Goal: Transaction & Acquisition: Purchase product/service

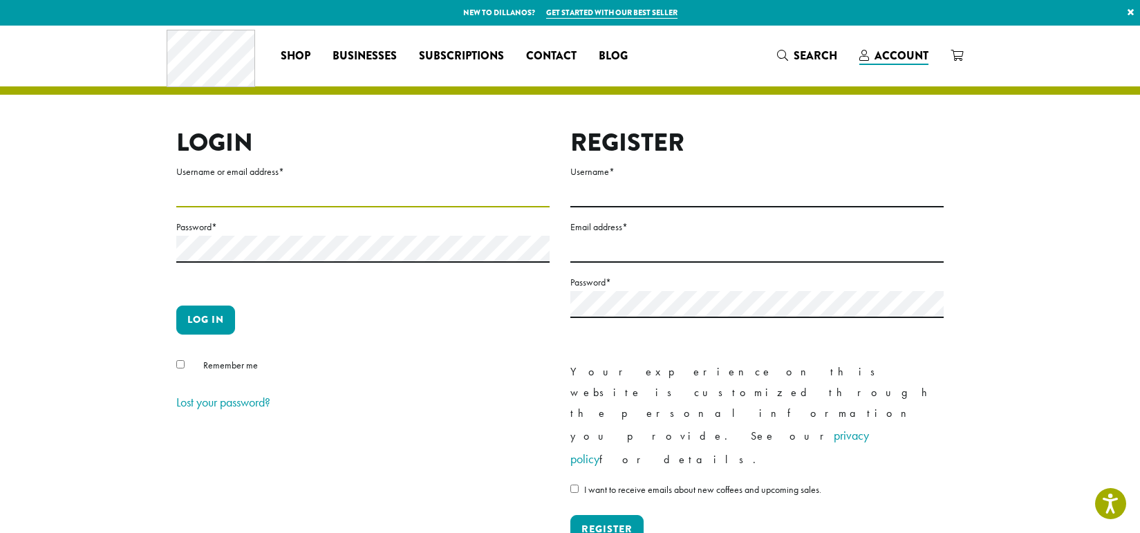
type input "********"
click at [204, 321] on button "Log in" at bounding box center [205, 320] width 59 height 29
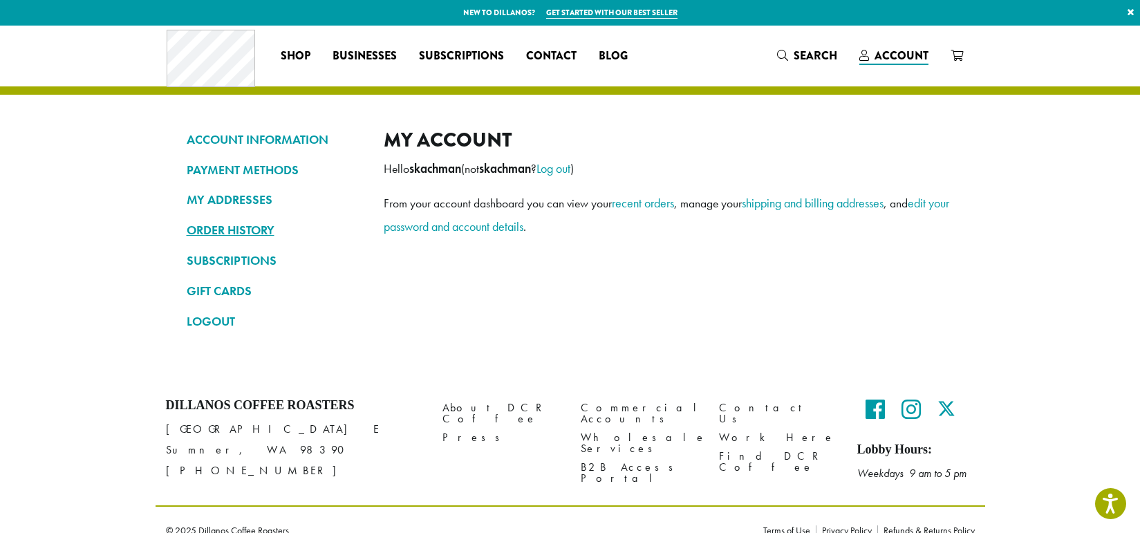
click at [216, 231] on link "ORDER HISTORY" at bounding box center [275, 230] width 176 height 24
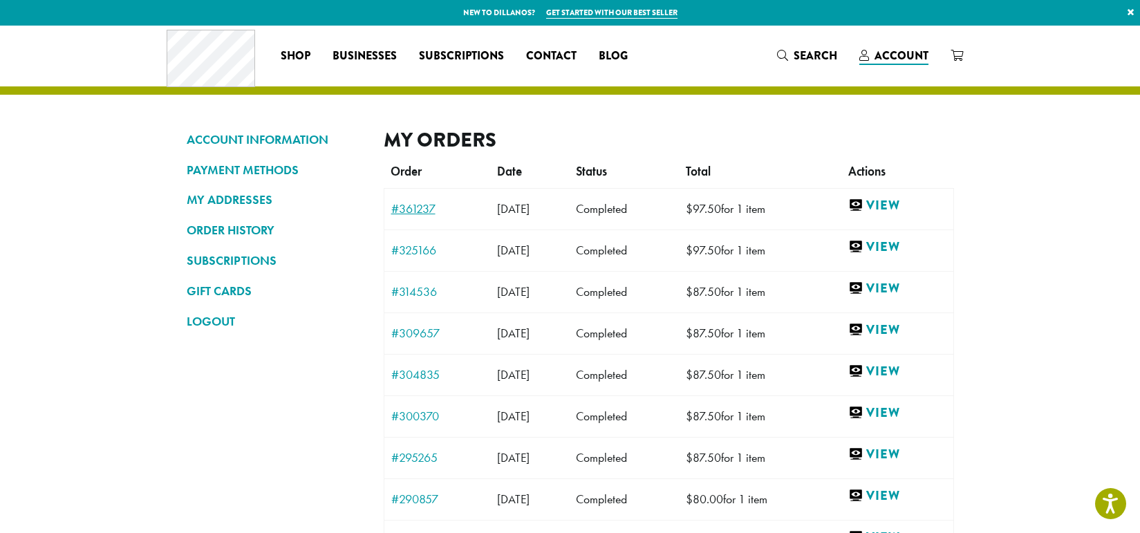
click at [418, 212] on link "#361237" at bounding box center [437, 209] width 92 height 12
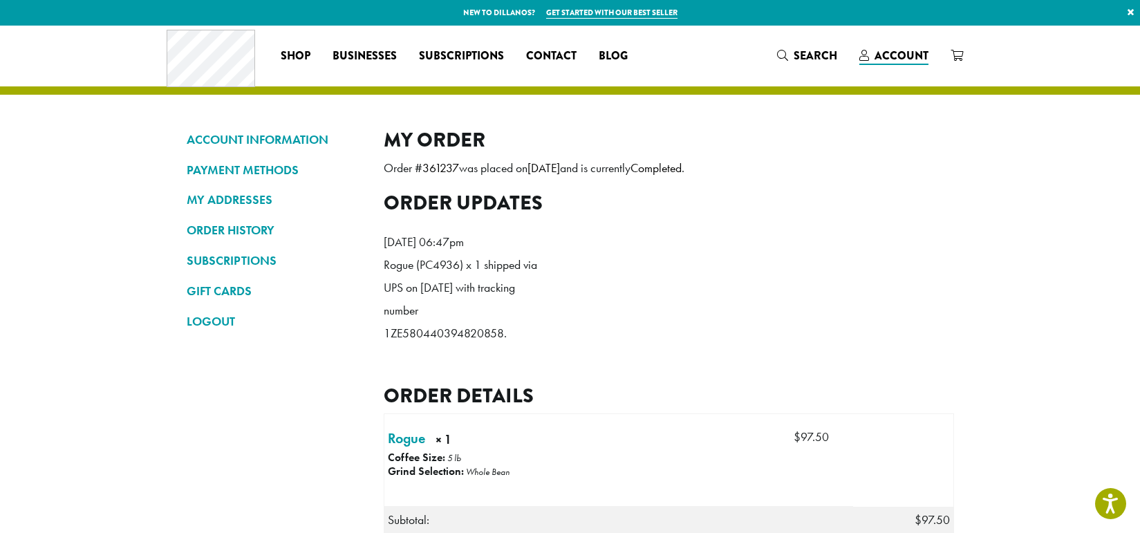
scroll to position [18, 0]
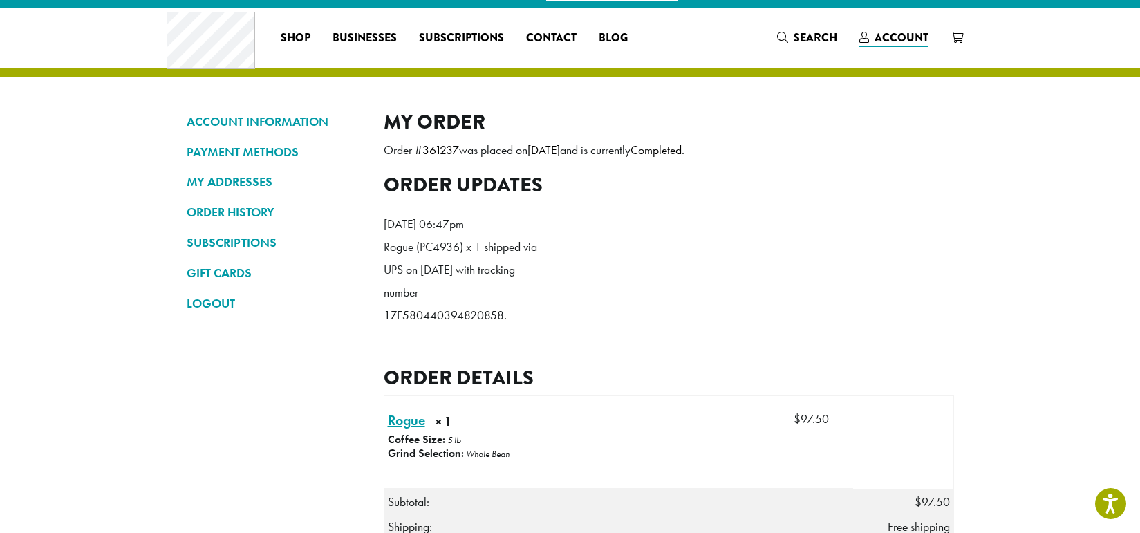
click at [410, 431] on link "Rogue × 1" at bounding box center [406, 420] width 37 height 21
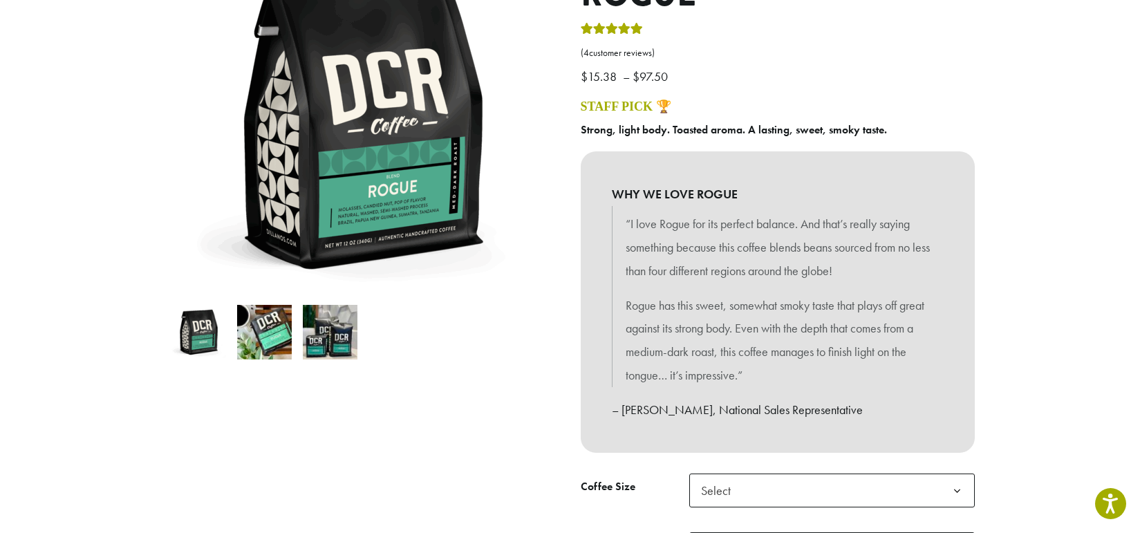
scroll to position [359, 0]
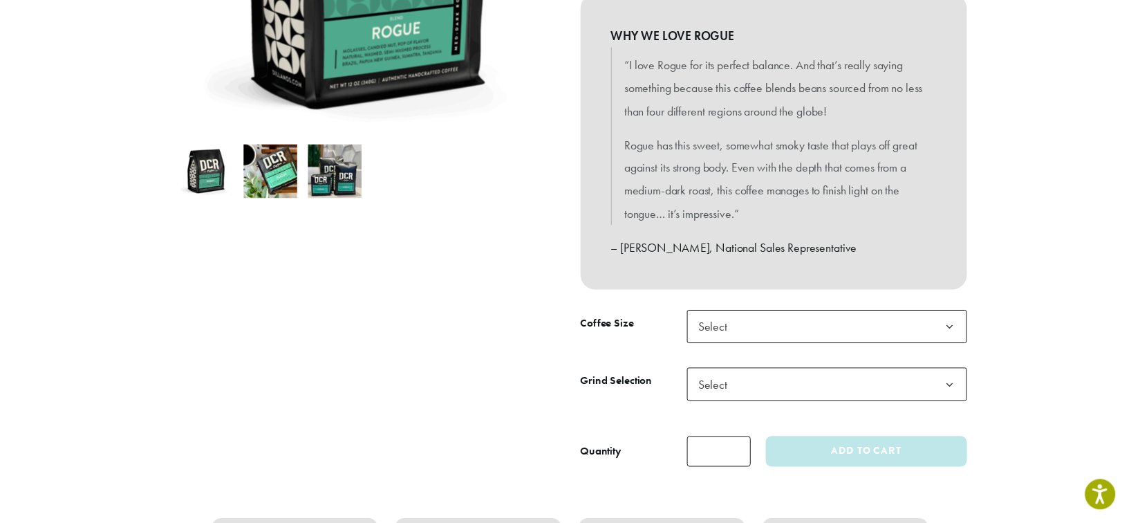
click at [722, 323] on span "Select" at bounding box center [719, 332] width 49 height 27
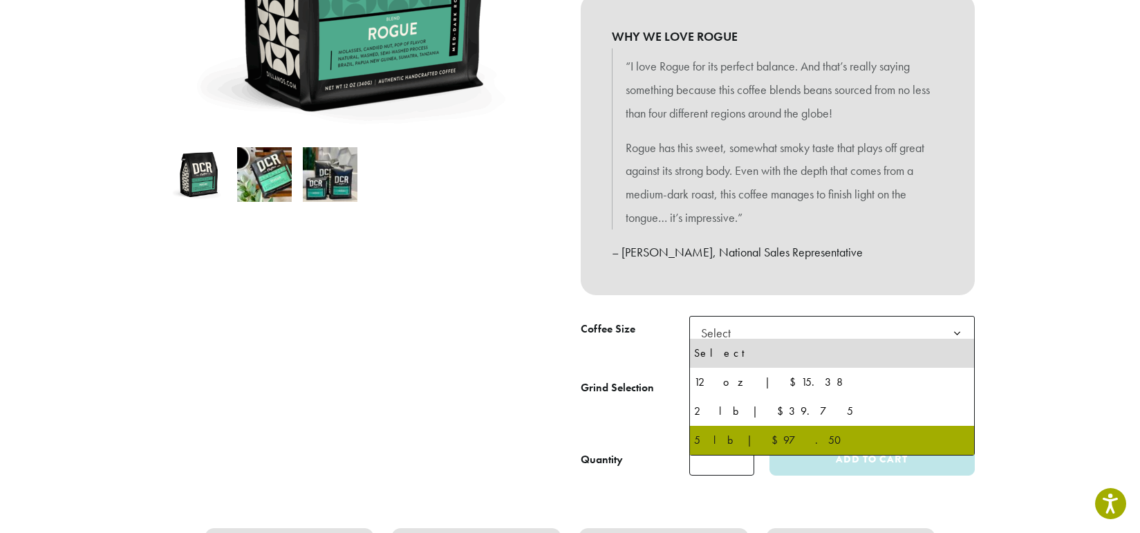
select select "**********"
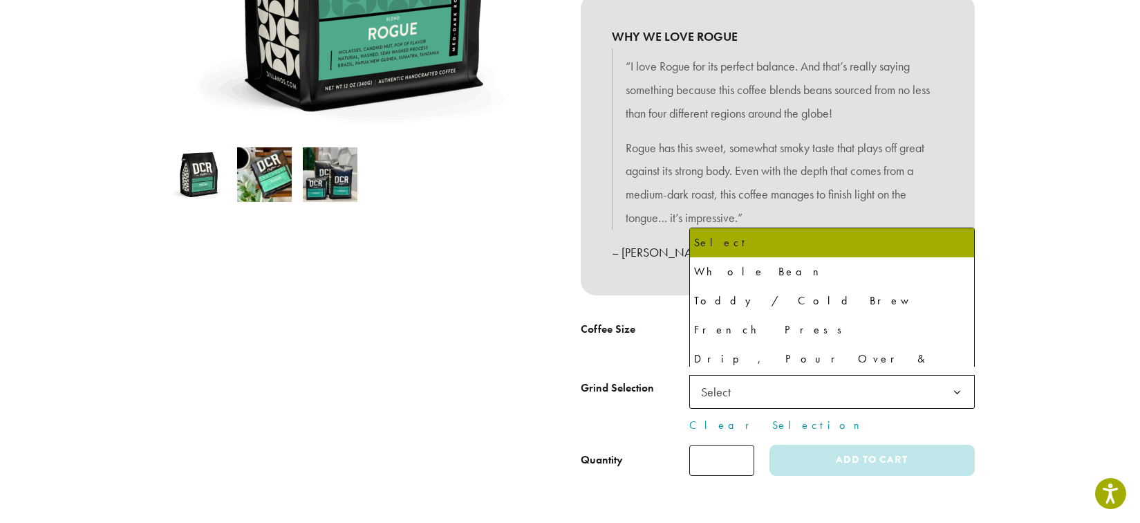
click at [741, 381] on span "Select" at bounding box center [719, 391] width 49 height 27
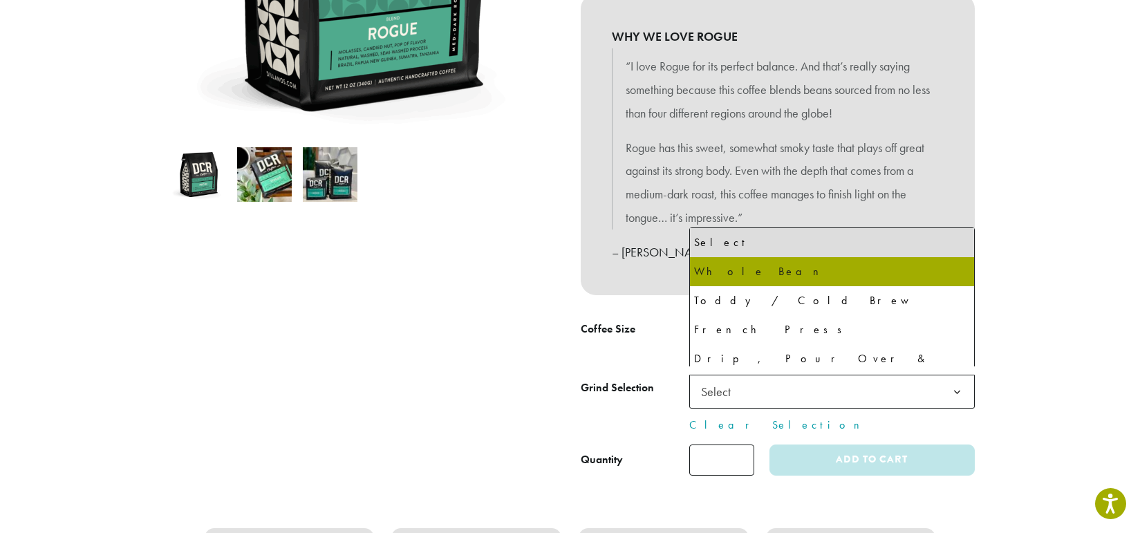
select select "**********"
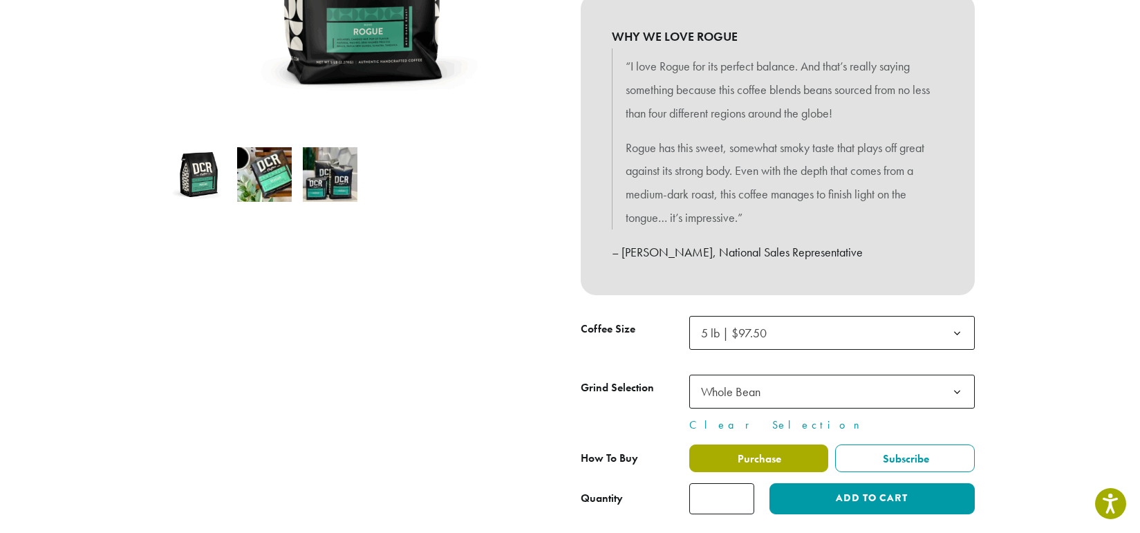
click at [745, 451] on span "Purchase" at bounding box center [759, 458] width 46 height 15
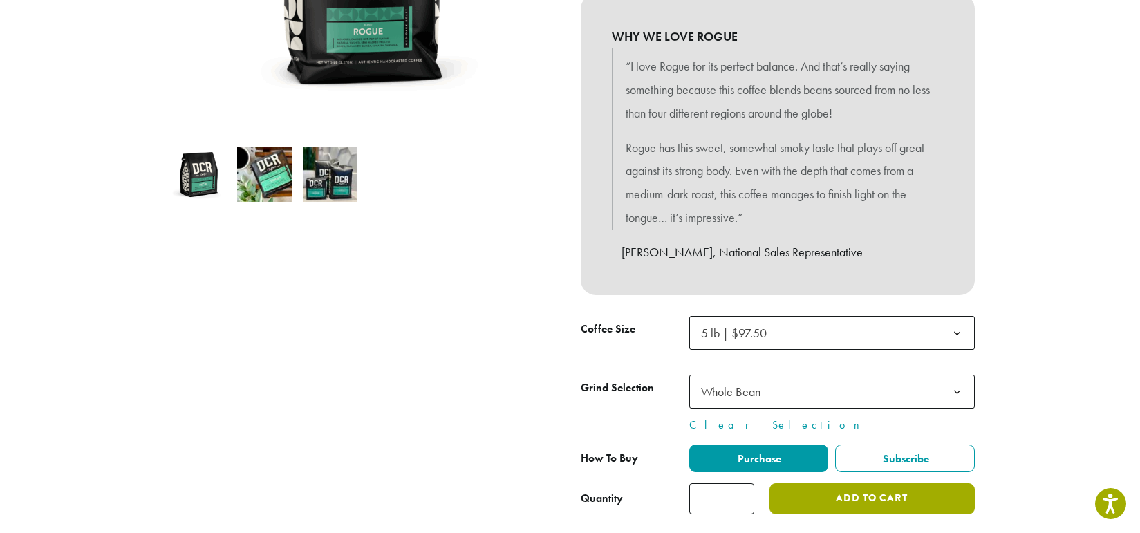
click at [893, 498] on button "Add to cart" at bounding box center [871, 498] width 205 height 31
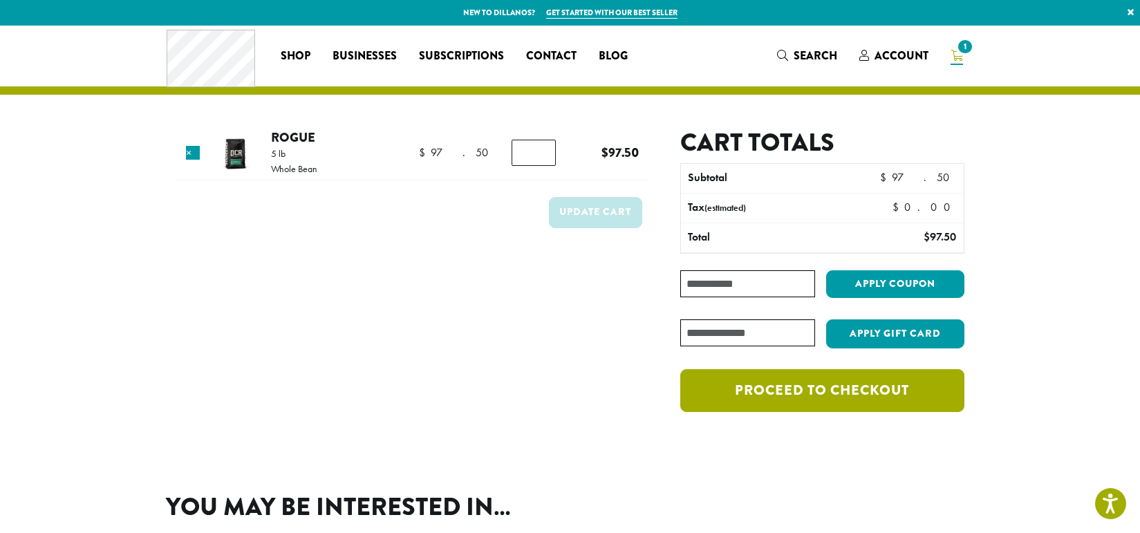
click at [753, 394] on link "Proceed to checkout" at bounding box center [821, 390] width 283 height 43
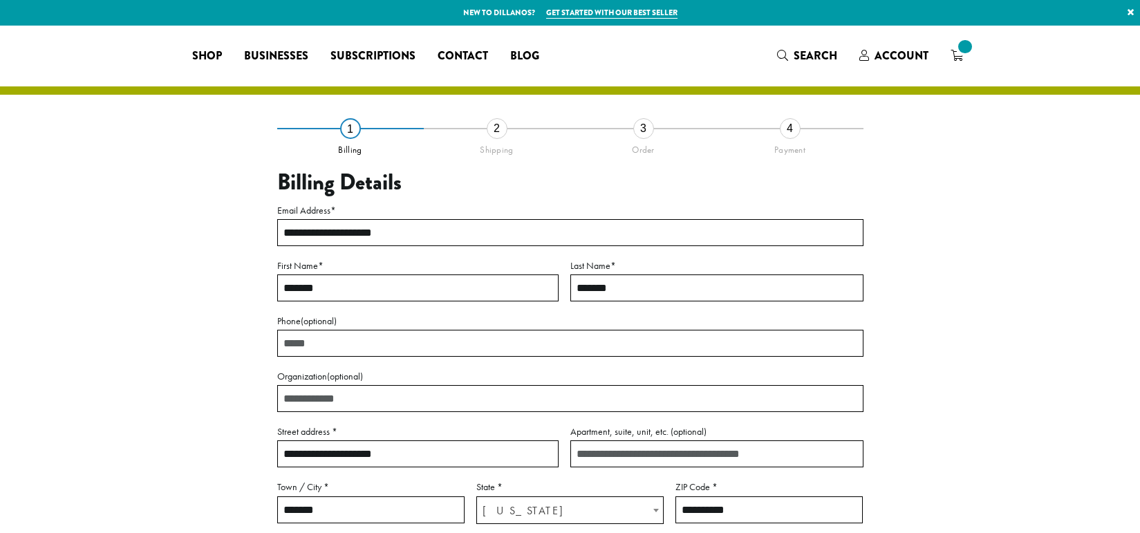
select select "**"
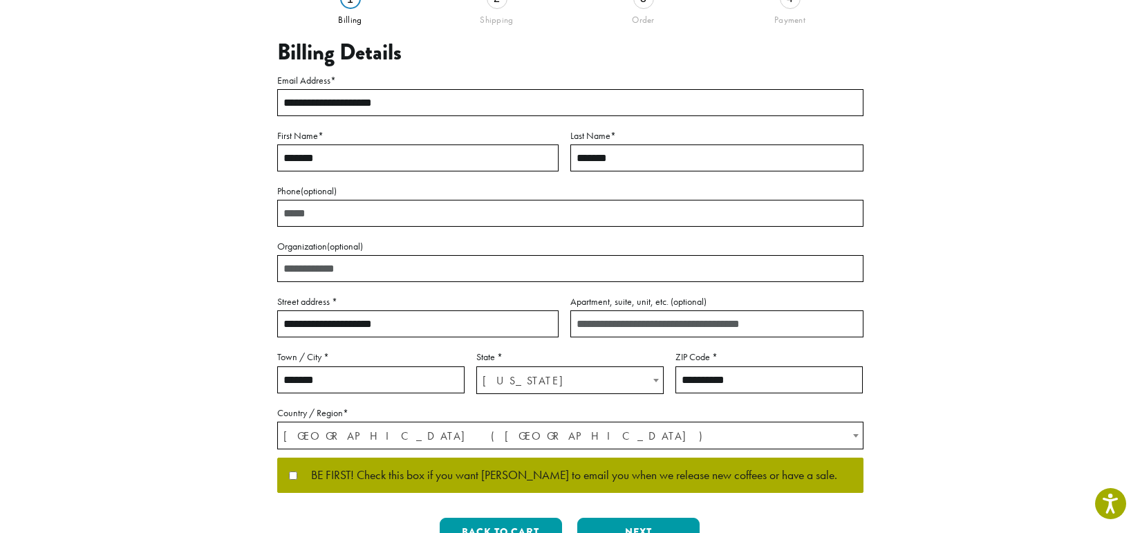
scroll to position [358, 0]
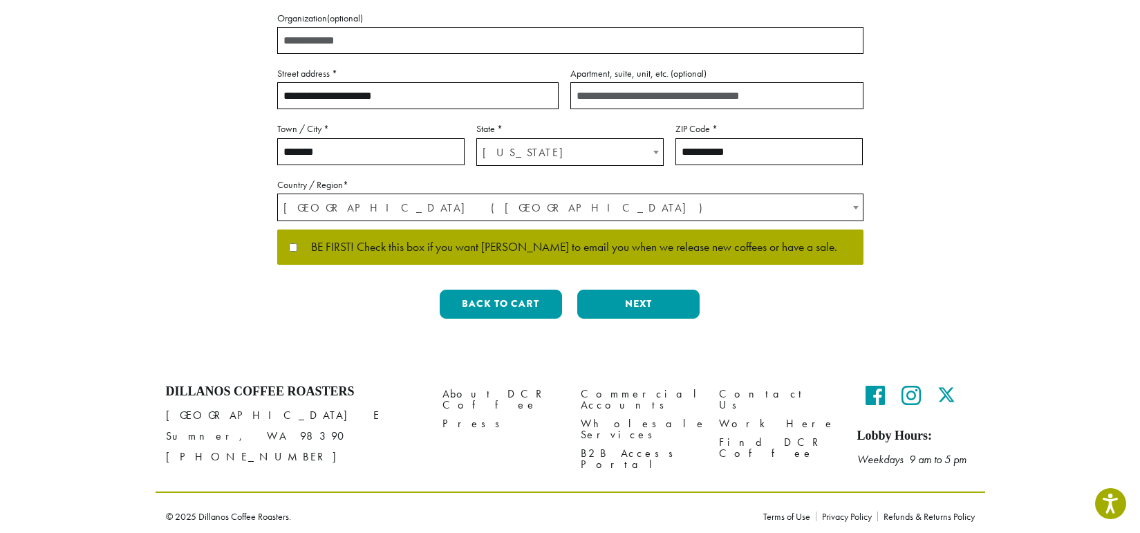
click at [299, 246] on span "BE FIRST! Check this box if you want [PERSON_NAME] to email you when we release…" at bounding box center [567, 247] width 540 height 12
click at [647, 300] on button "Next" at bounding box center [638, 304] width 122 height 29
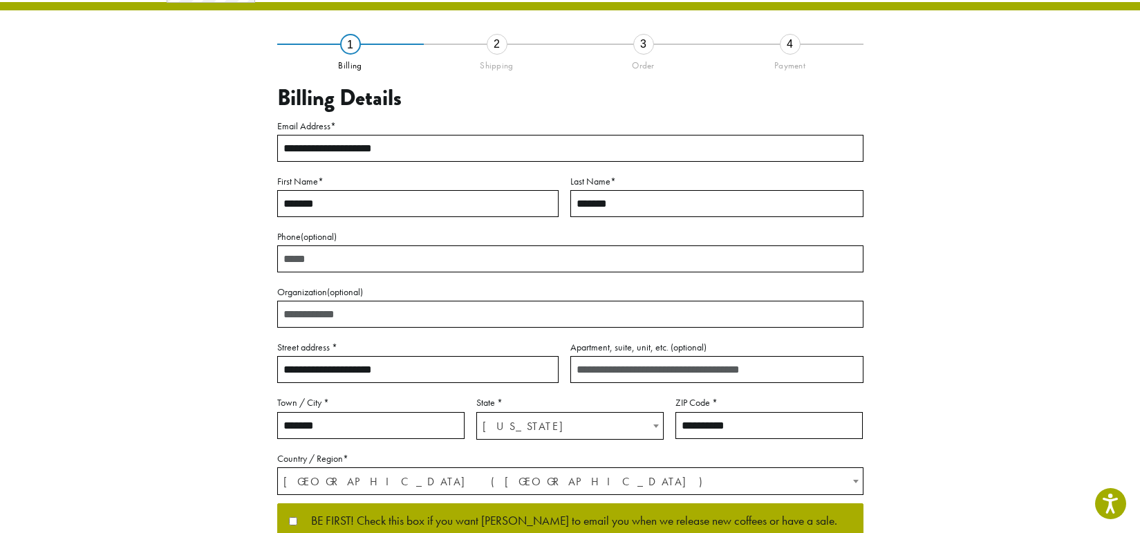
scroll to position [50, 0]
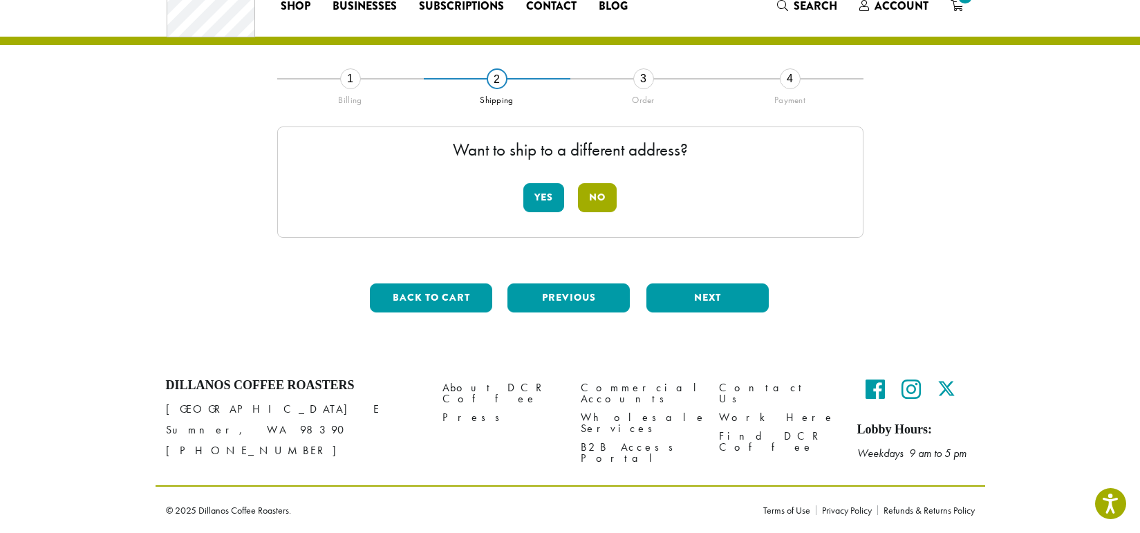
click at [595, 198] on button "No" at bounding box center [597, 197] width 39 height 29
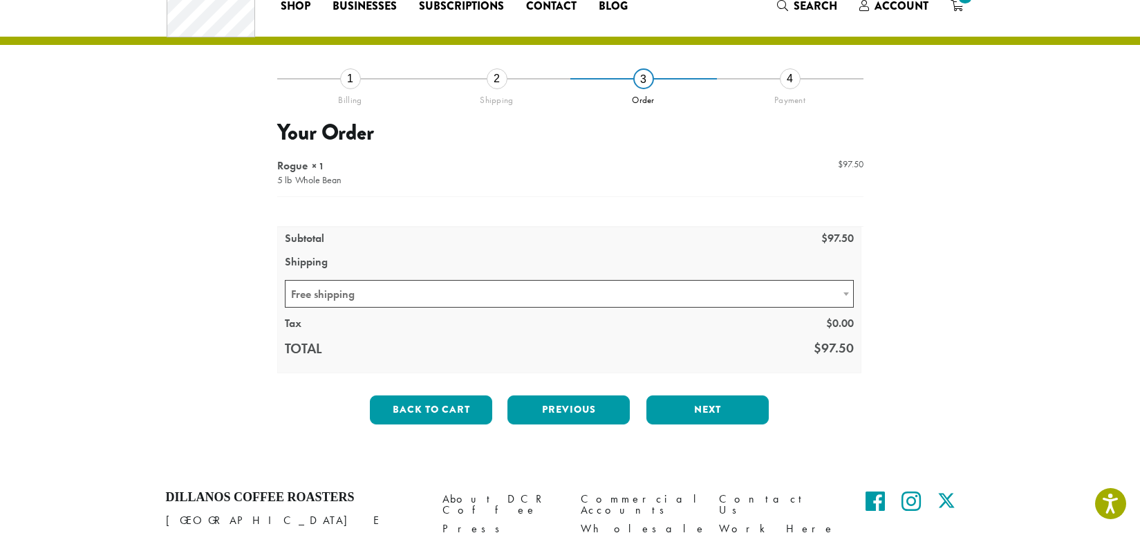
click at [519, 299] on div at bounding box center [570, 262] width 586 height 221
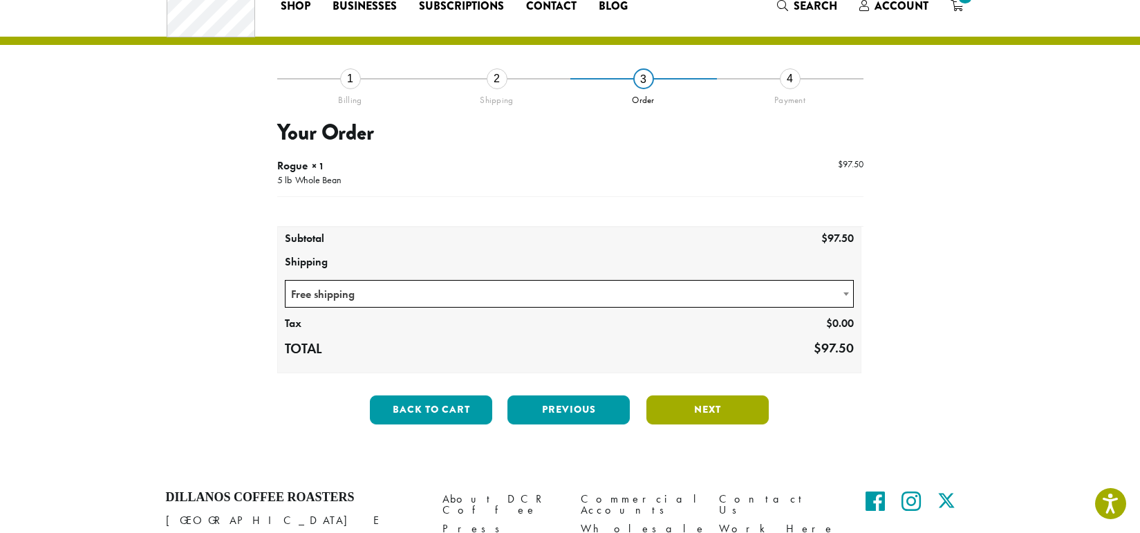
click at [708, 409] on button "Next" at bounding box center [707, 409] width 122 height 29
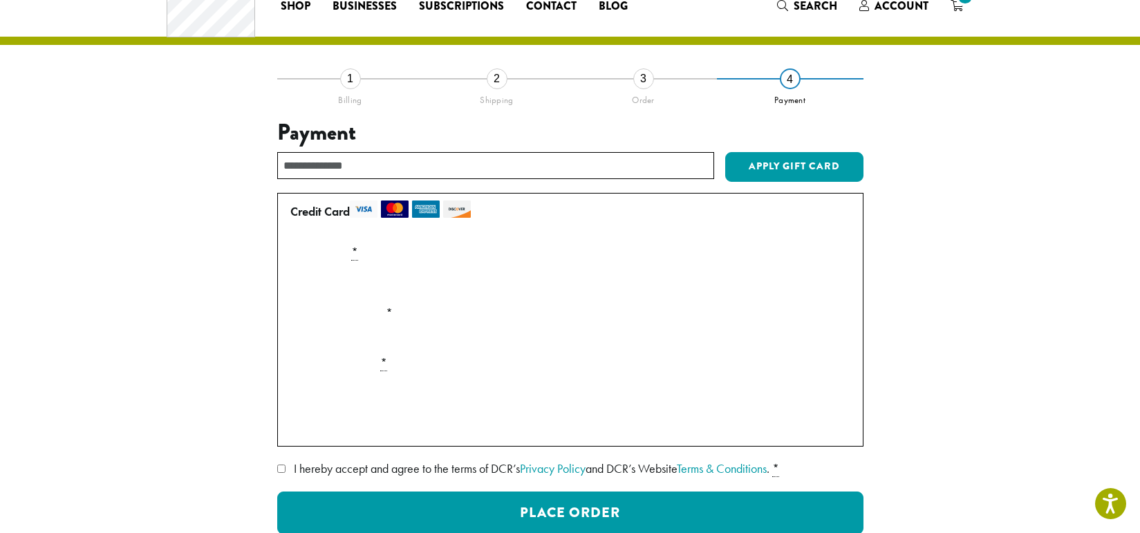
click at [254, 336] on div "**********" at bounding box center [570, 338] width 788 height 521
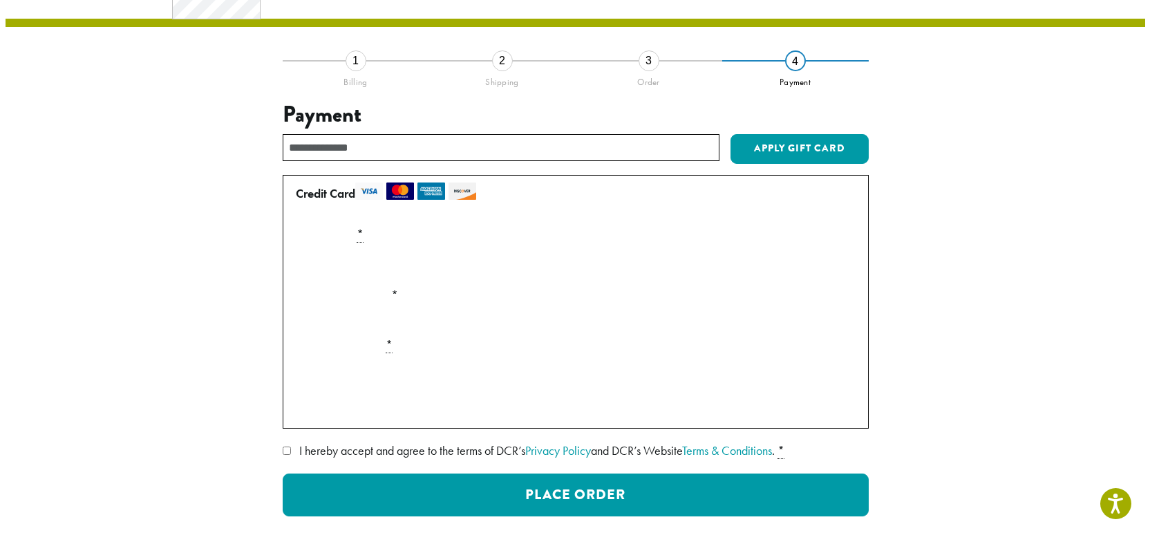
scroll to position [77, 0]
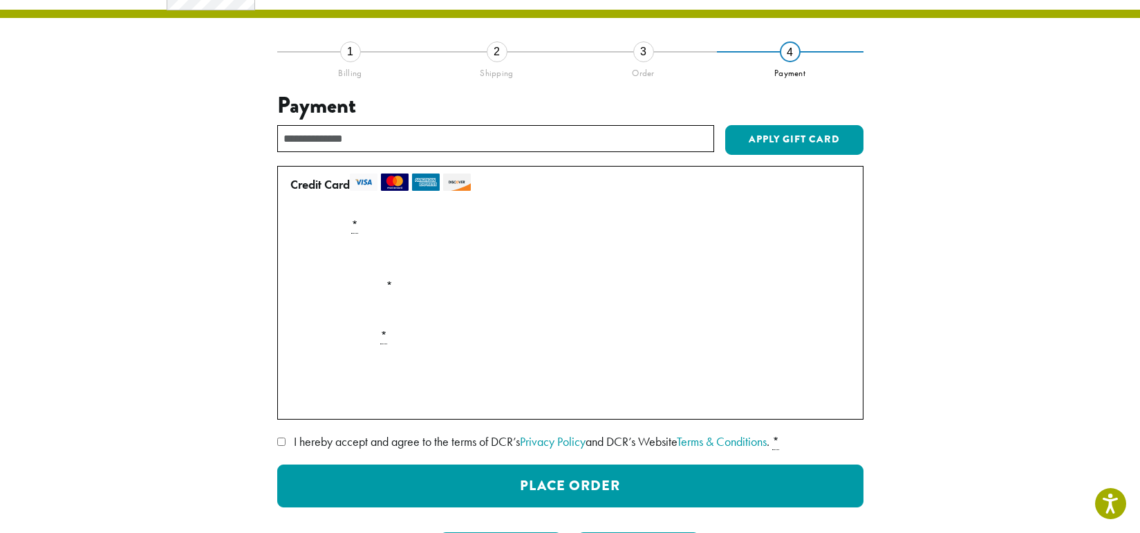
click at [362, 446] on span "I hereby accept and agree to the terms of DCR’s Privacy Policy and DCR’s Websit…" at bounding box center [532, 441] width 476 height 16
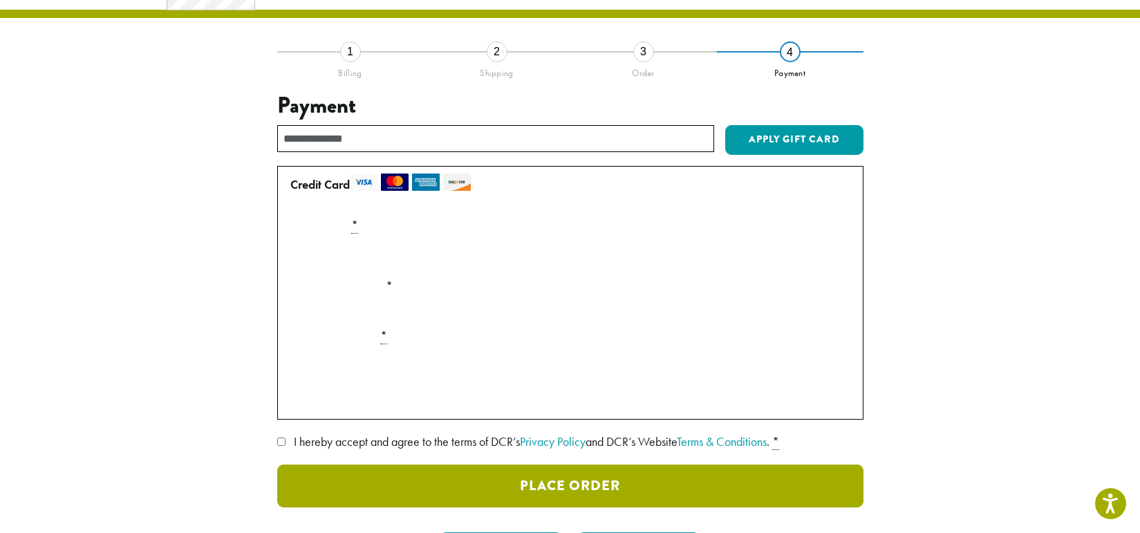
click at [420, 485] on button "Place Order" at bounding box center [570, 486] width 586 height 43
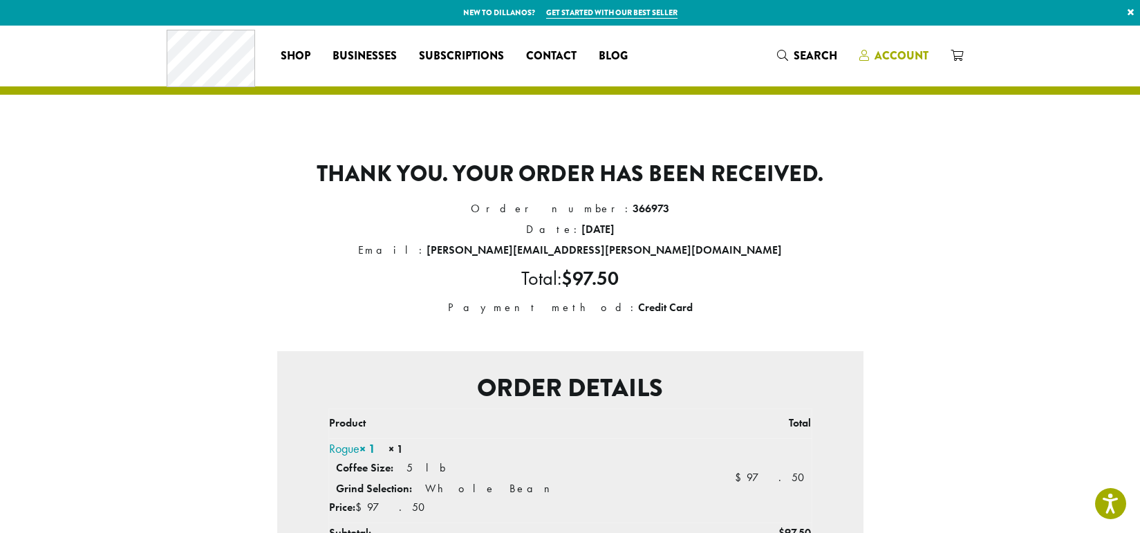
click at [882, 54] on span "Account" at bounding box center [901, 56] width 54 height 16
